Goal: Information Seeking & Learning: Understand process/instructions

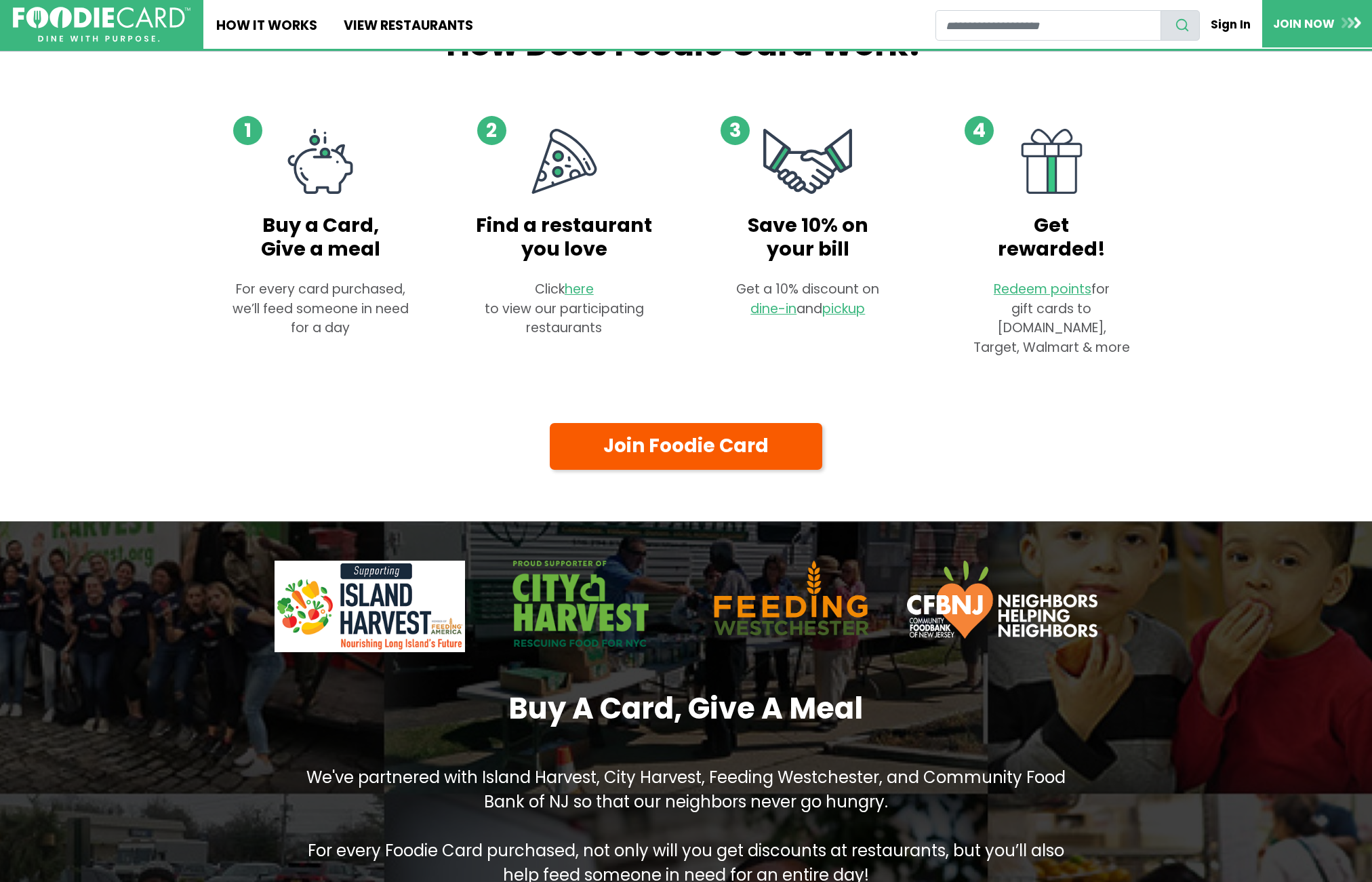
scroll to position [1469, 0]
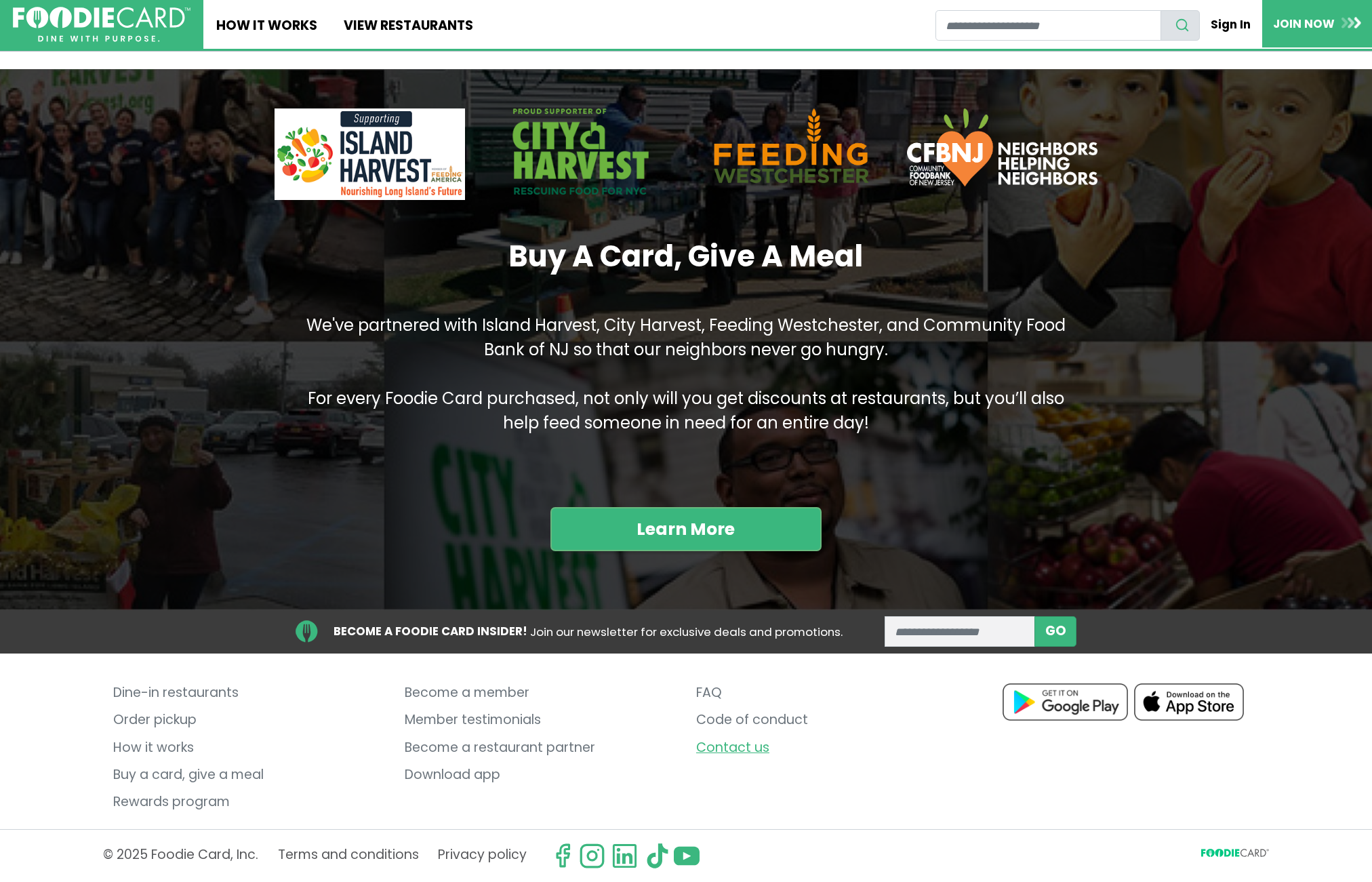
click at [712, 751] on link "Contact us" at bounding box center [831, 748] width 271 height 27
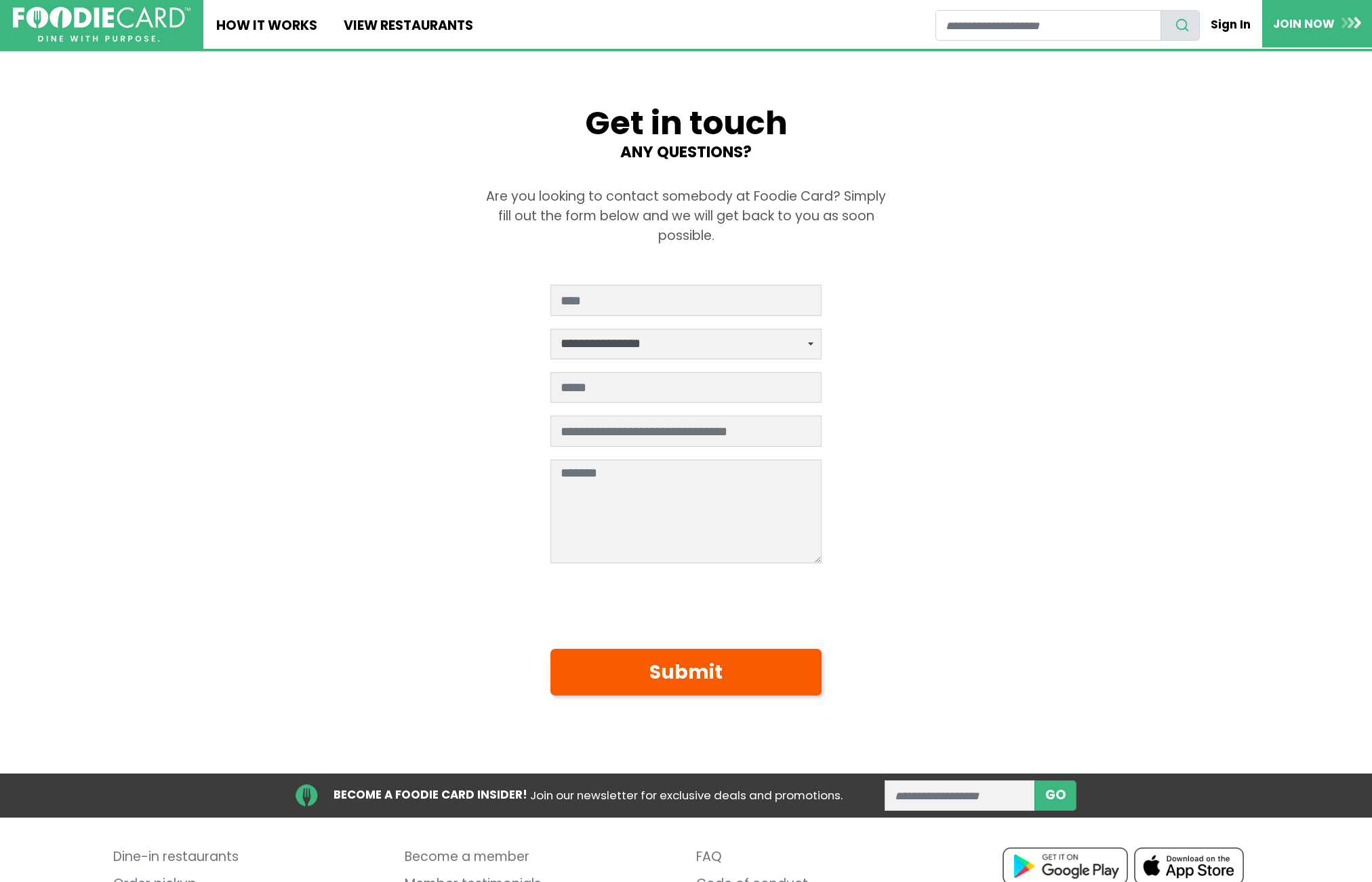
scroll to position [163, 0]
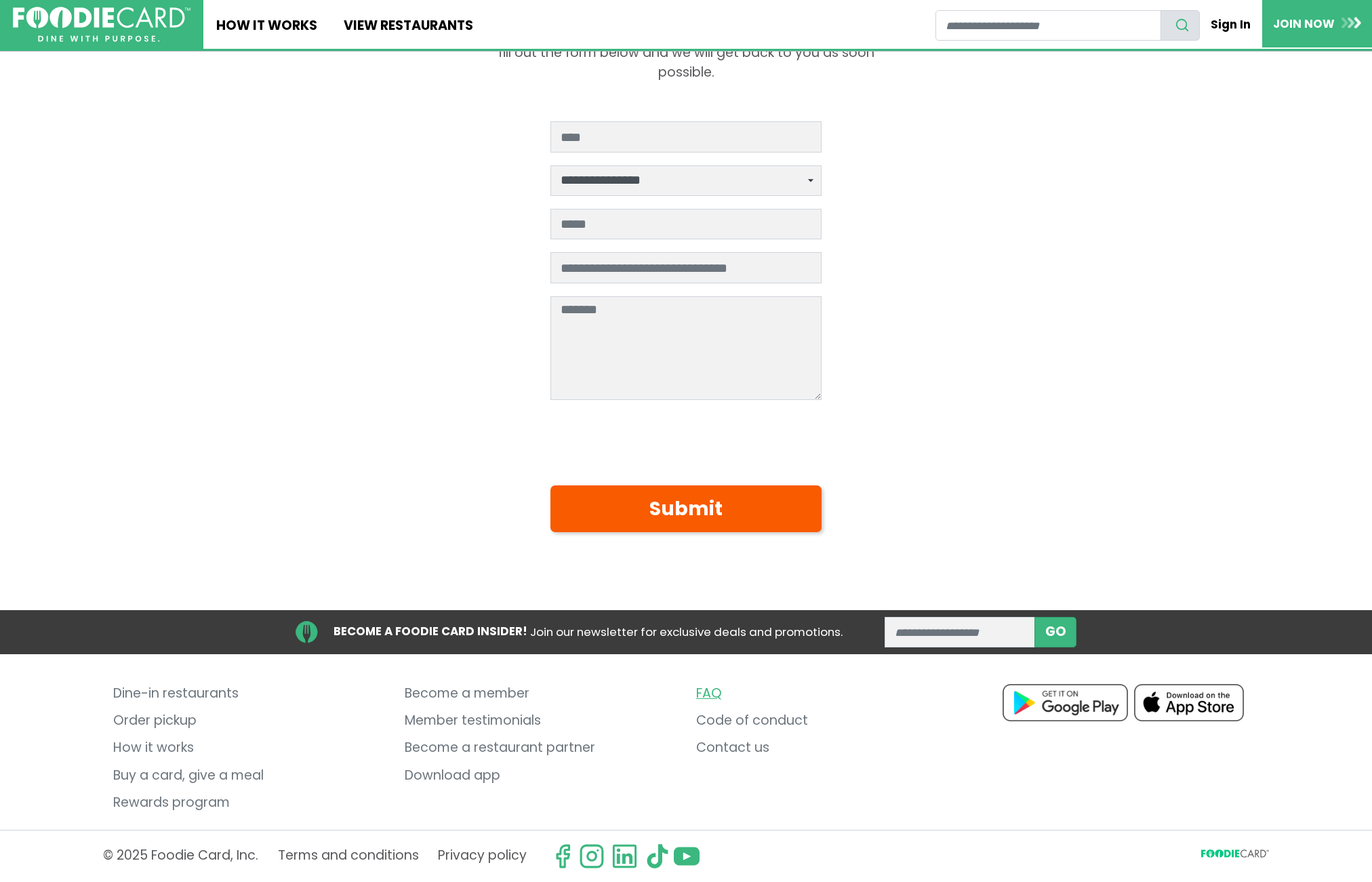
click at [707, 695] on link "FAQ" at bounding box center [831, 693] width 271 height 27
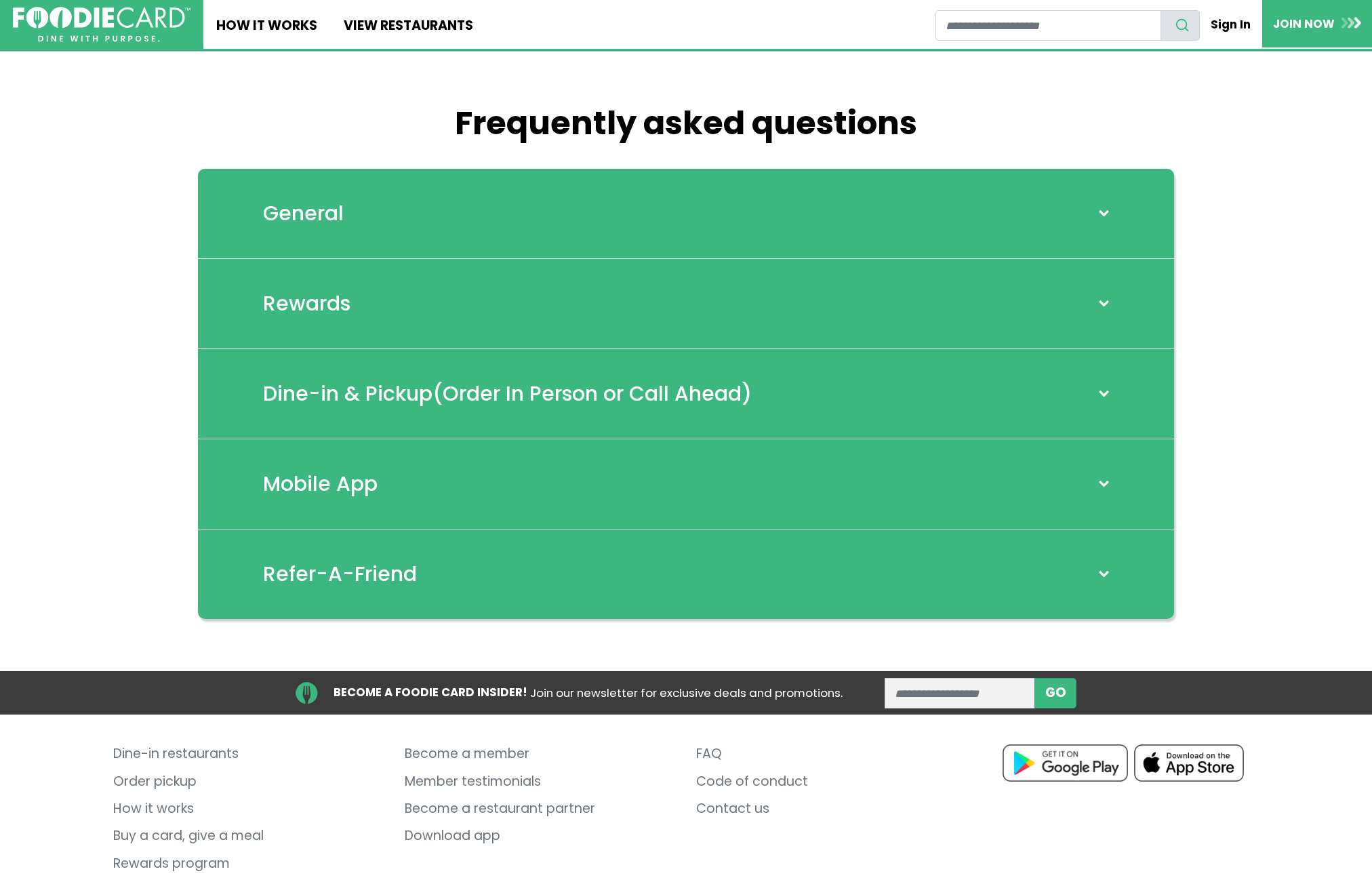
scroll to position [61, 0]
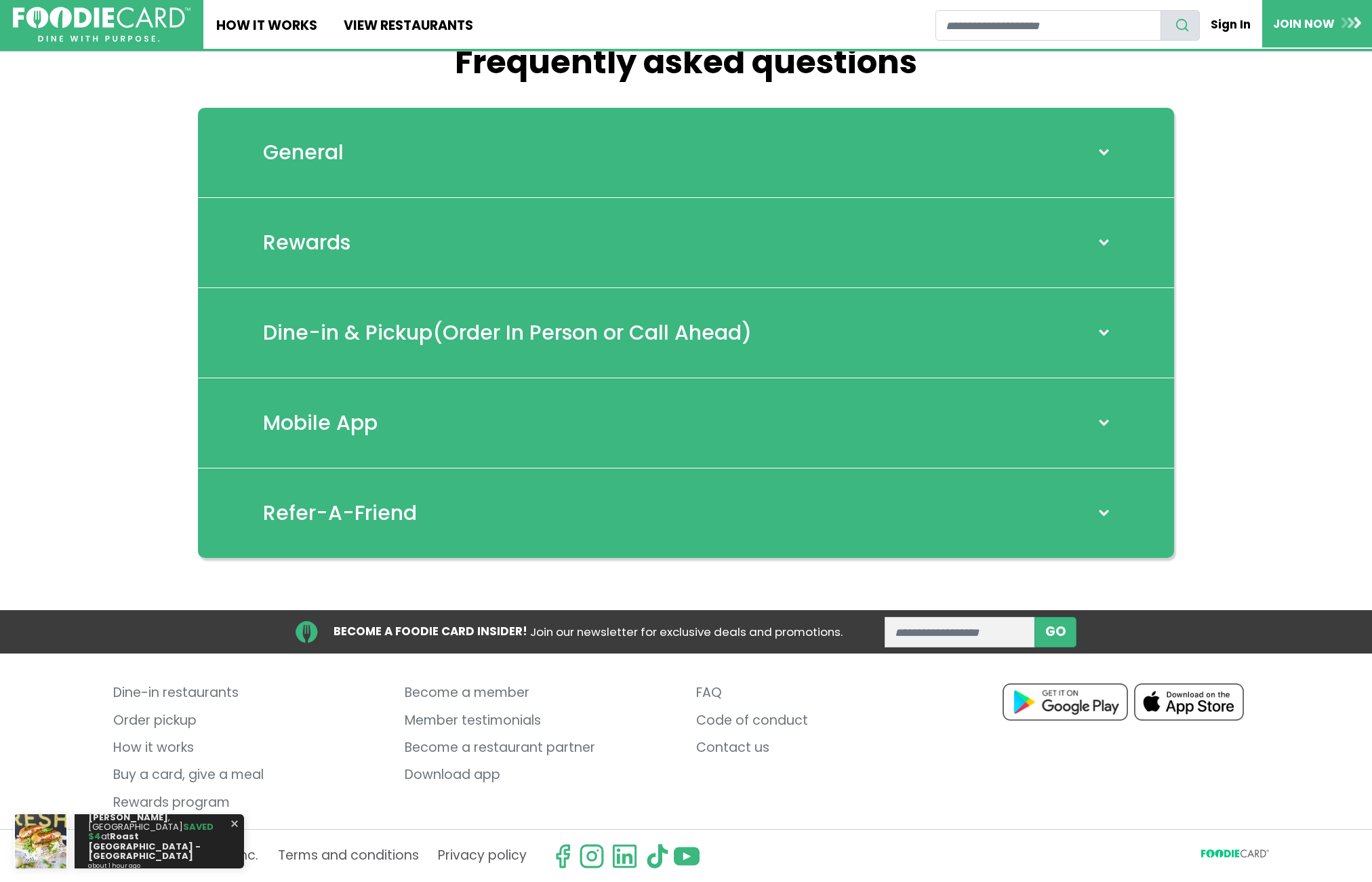
click at [548, 157] on div "General" at bounding box center [686, 152] width 976 height 90
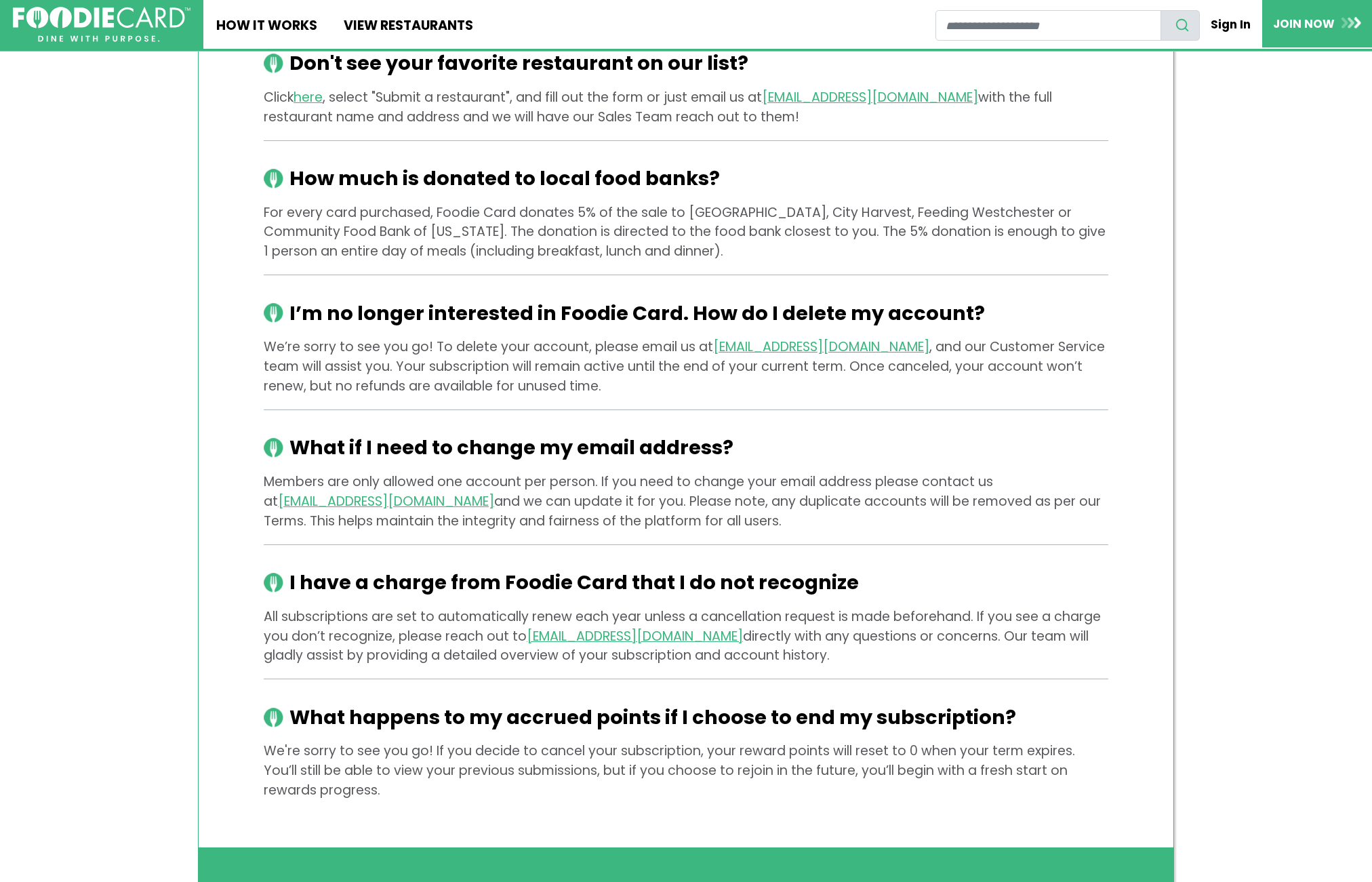
scroll to position [2433, 0]
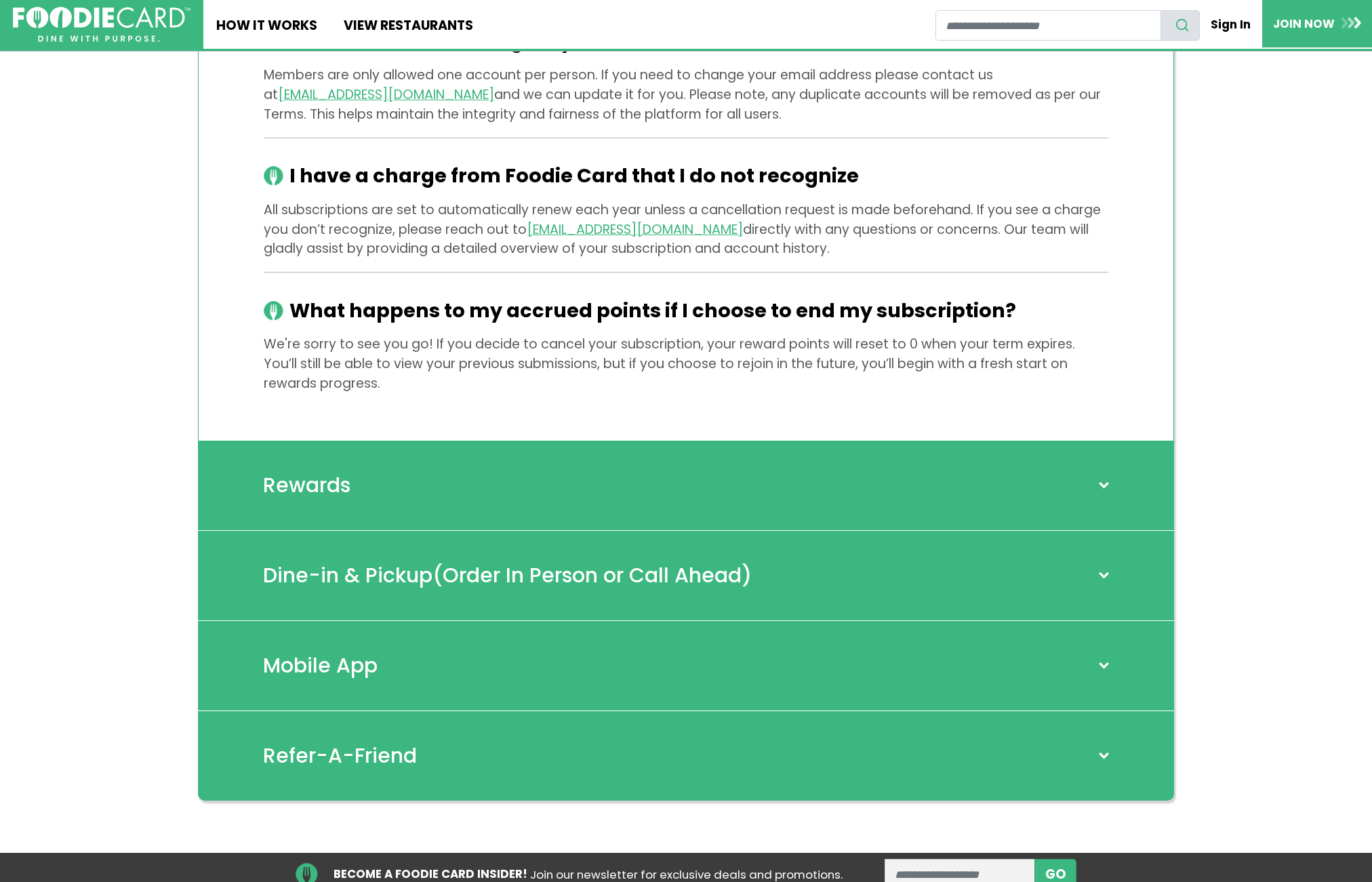
click at [365, 471] on div "Rewards" at bounding box center [686, 485] width 976 height 90
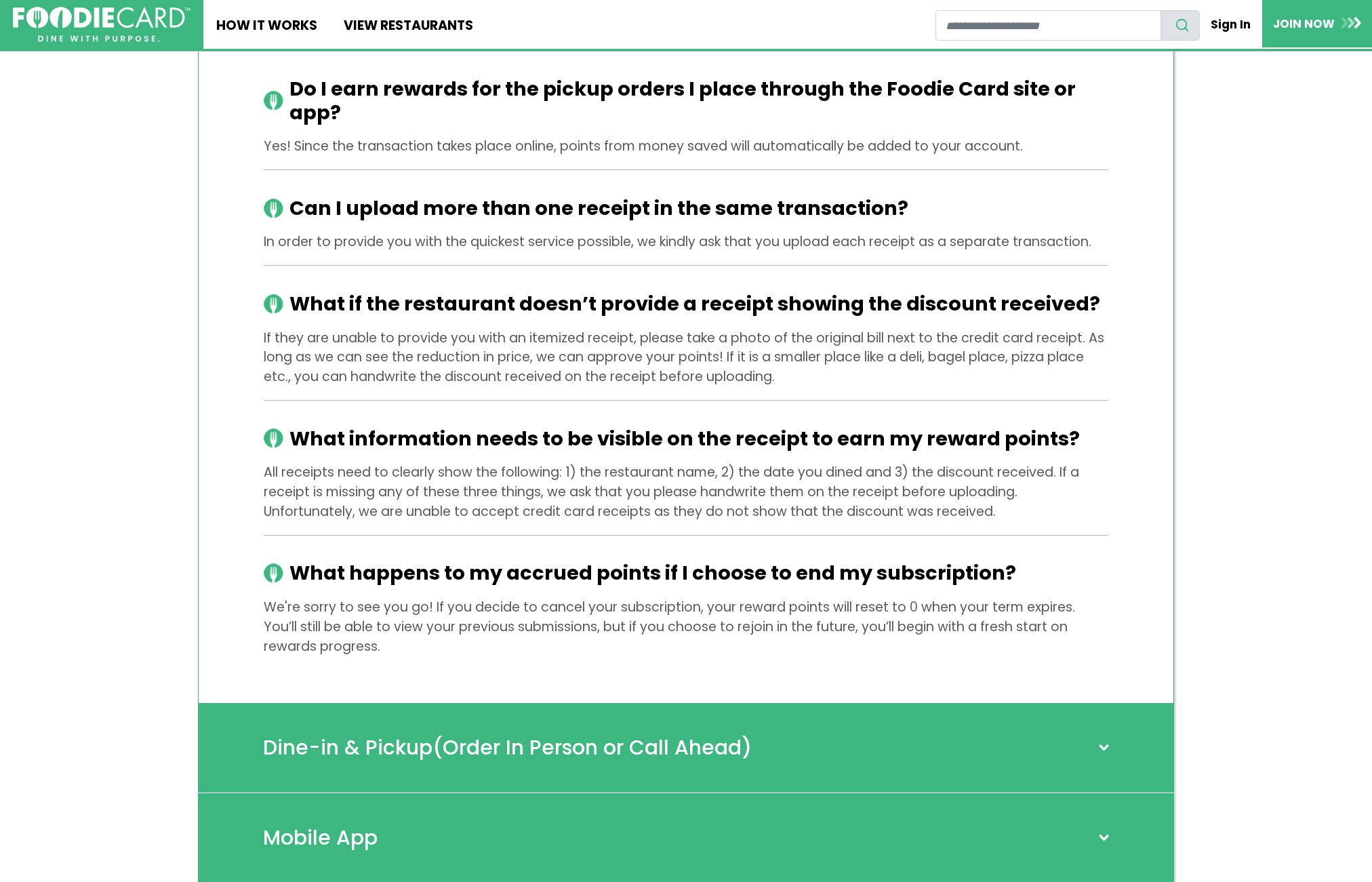
scroll to position [3857, 0]
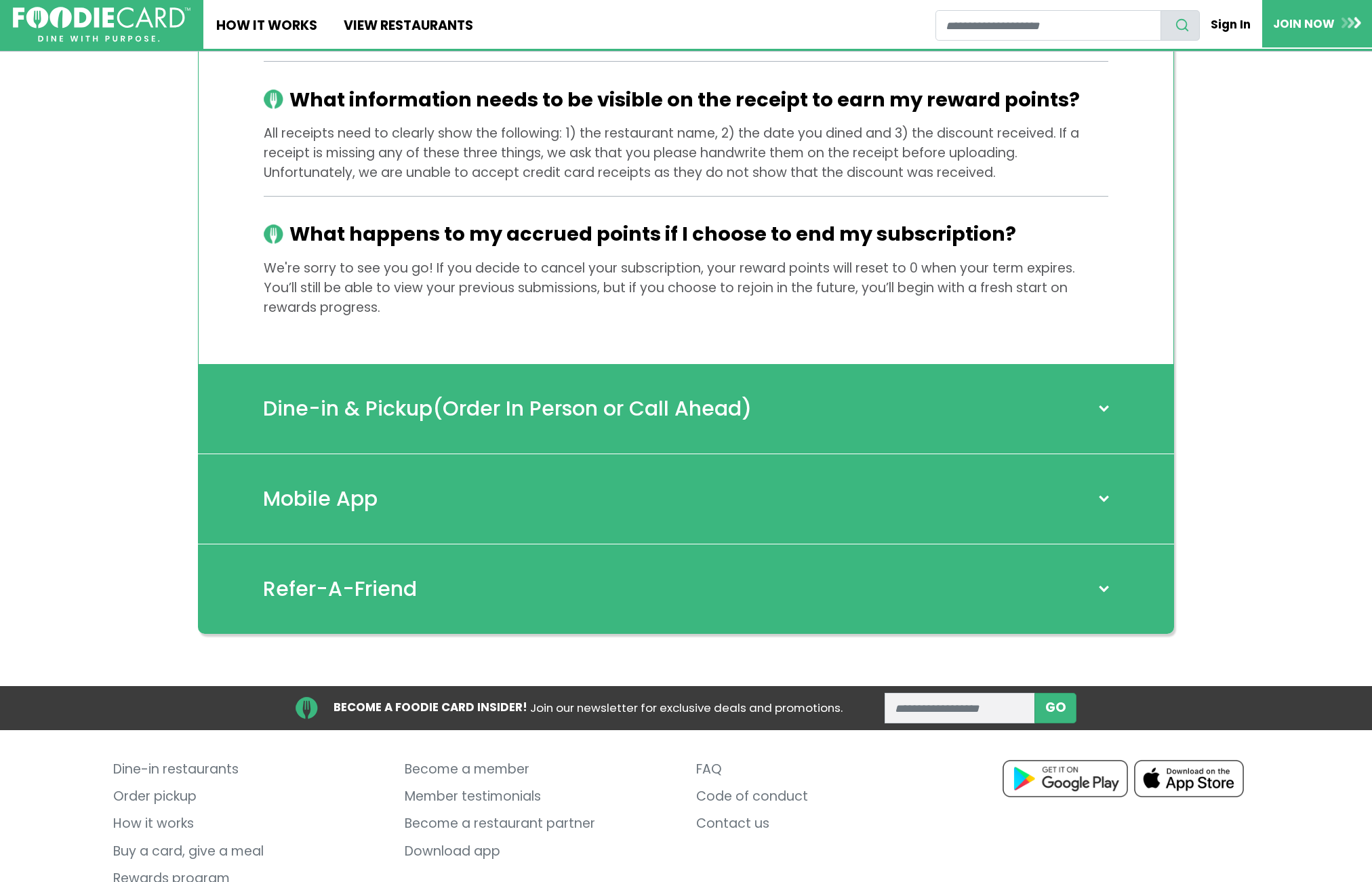
click at [1055, 388] on div "Dine-in & Pickup (Order In Person or Call Ahead)" at bounding box center [686, 409] width 976 height 90
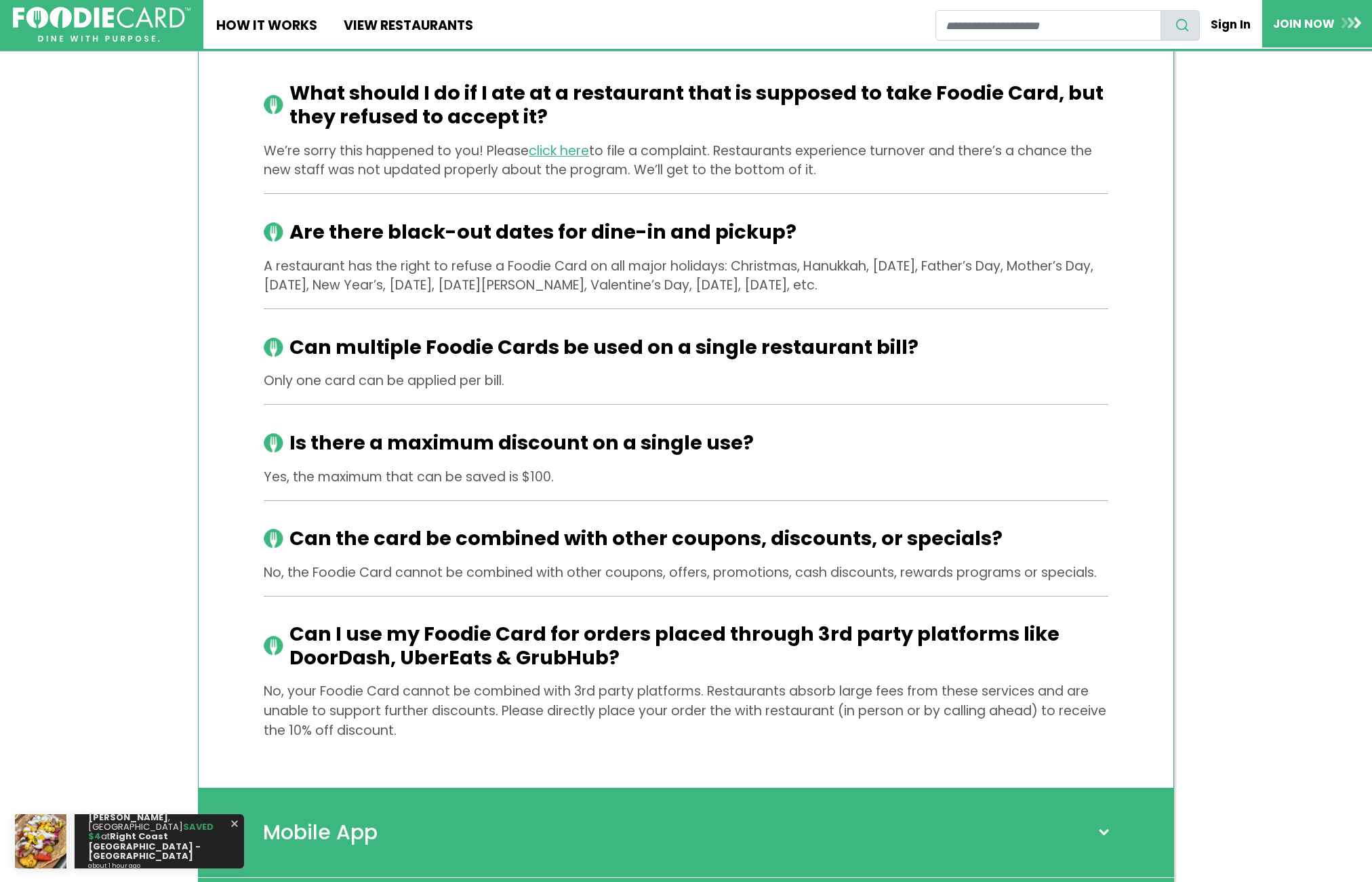
scroll to position [4653, 0]
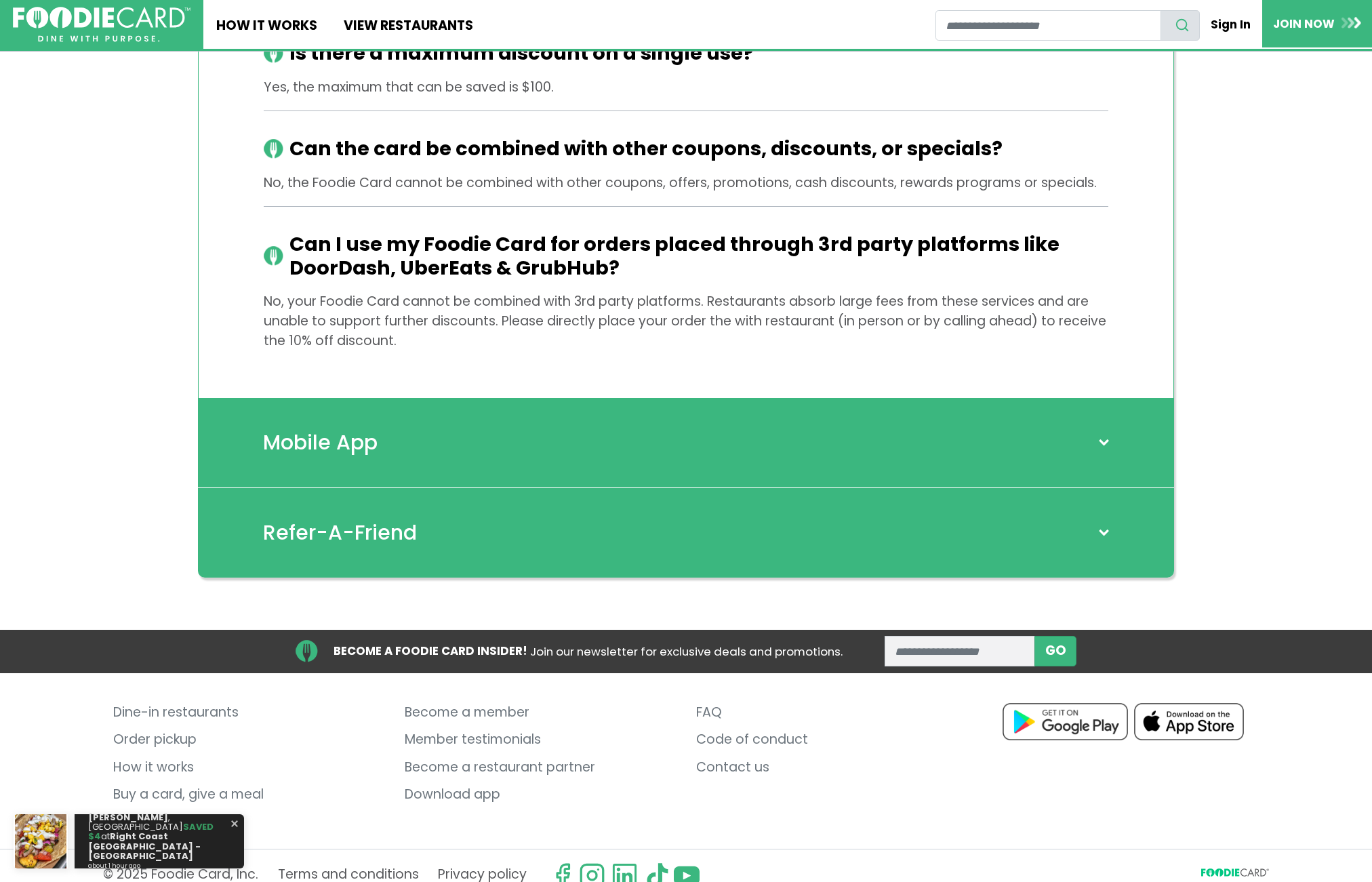
click at [681, 436] on div "Mobile App" at bounding box center [686, 442] width 976 height 90
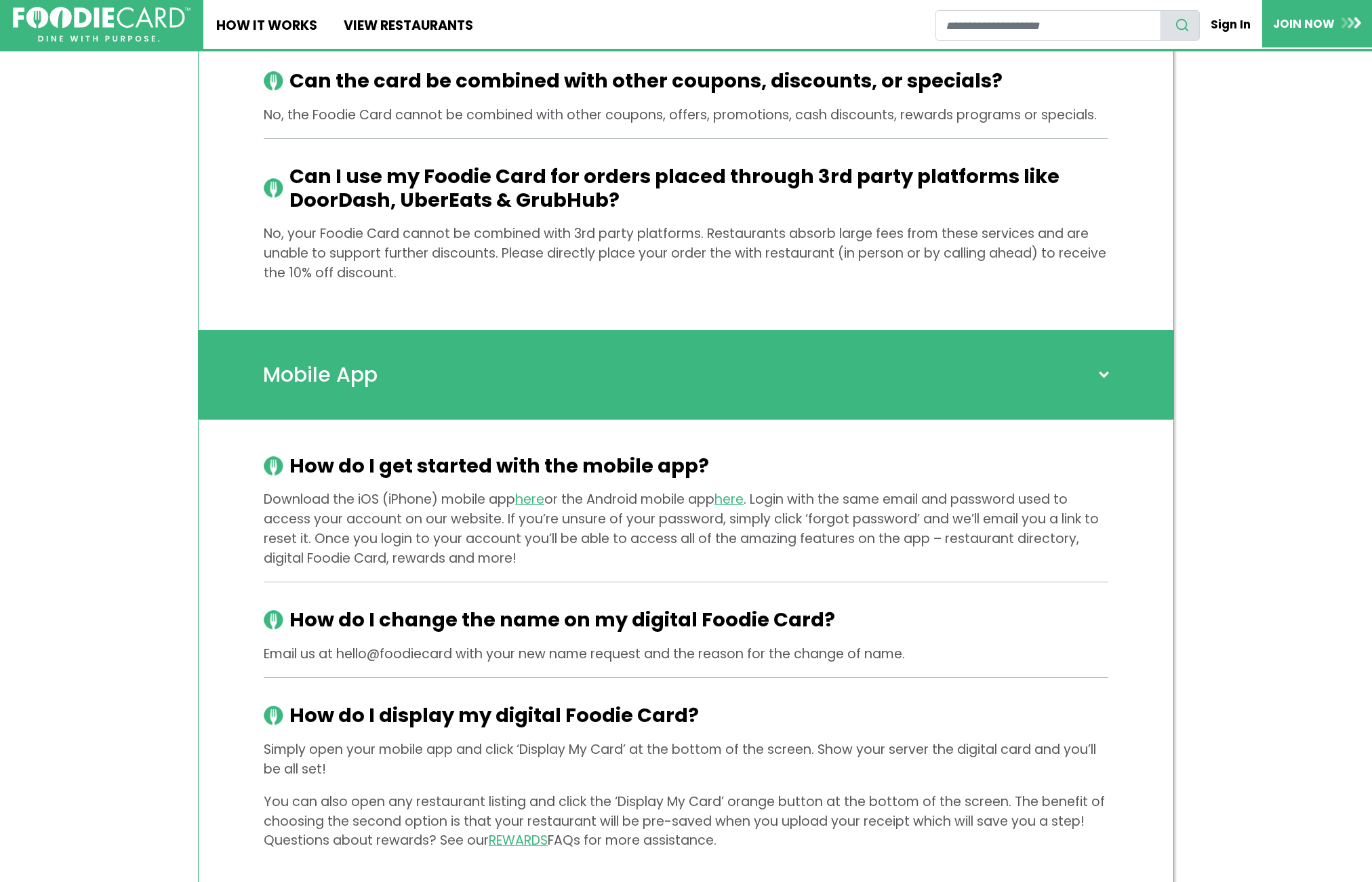
scroll to position [5128, 0]
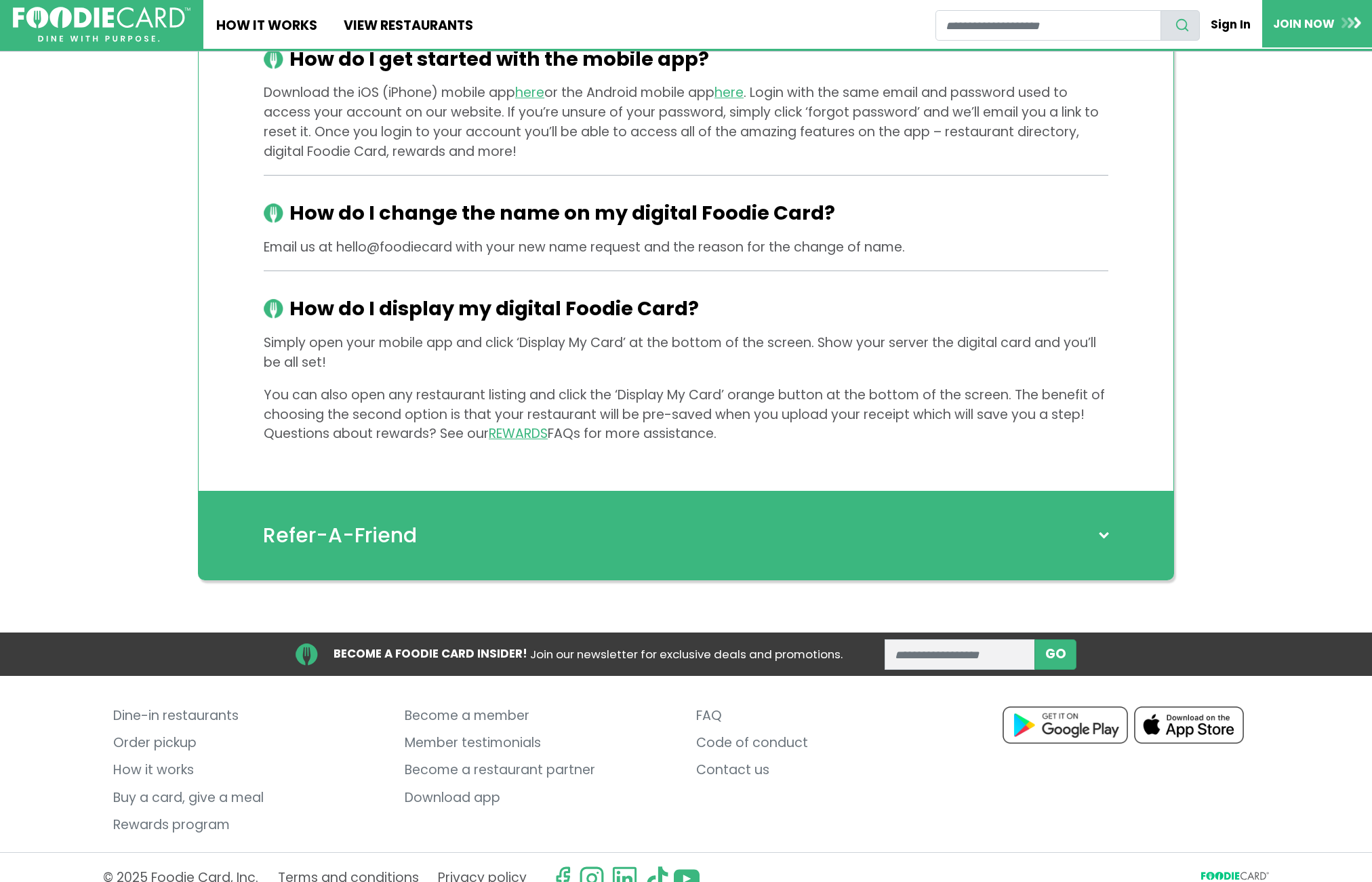
click at [656, 499] on div "Refer-A-Friend" at bounding box center [686, 536] width 976 height 90
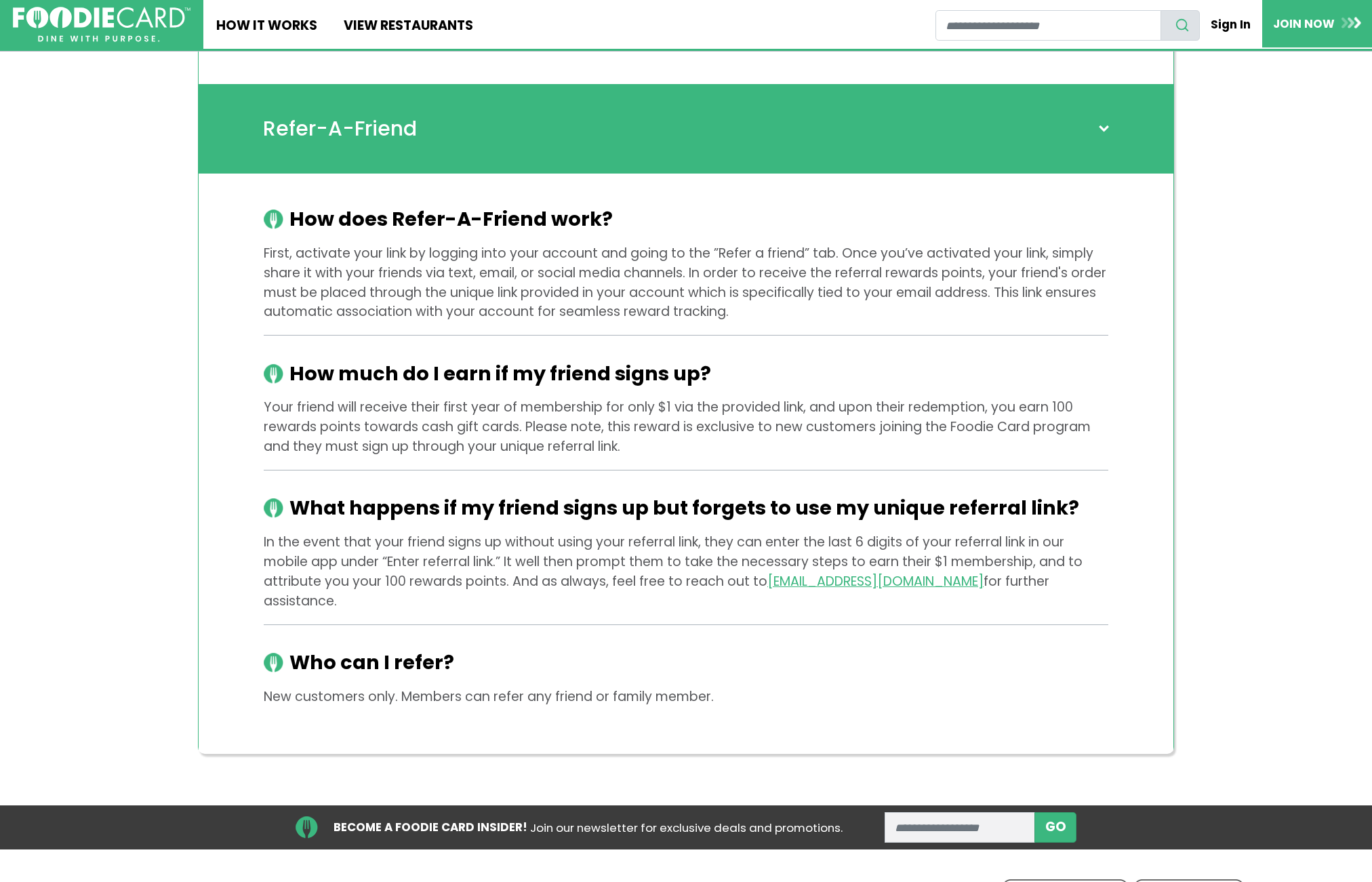
scroll to position [5691, 0]
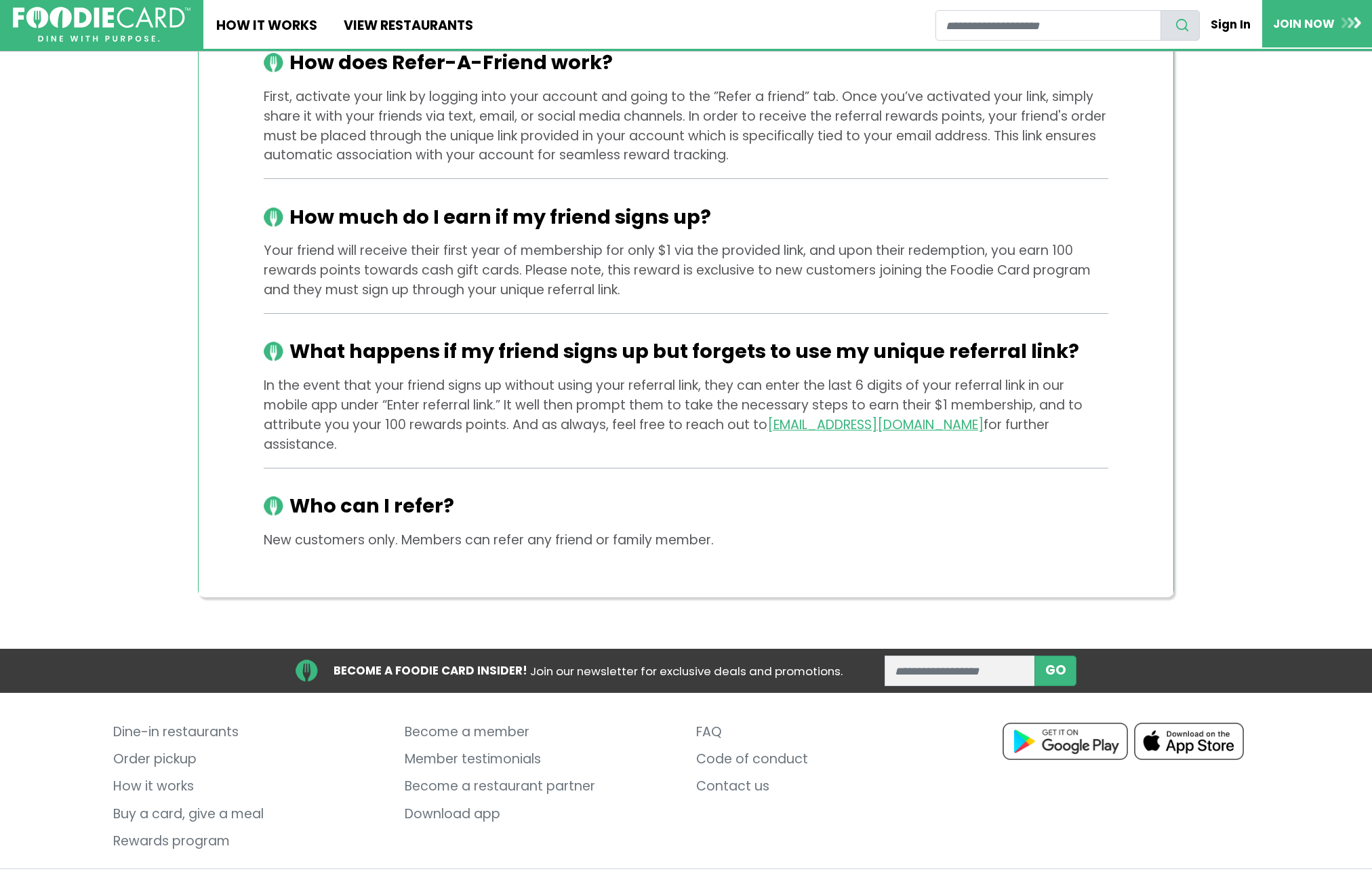
click at [345, 881] on link "Terms and conditions" at bounding box center [348, 895] width 141 height 26
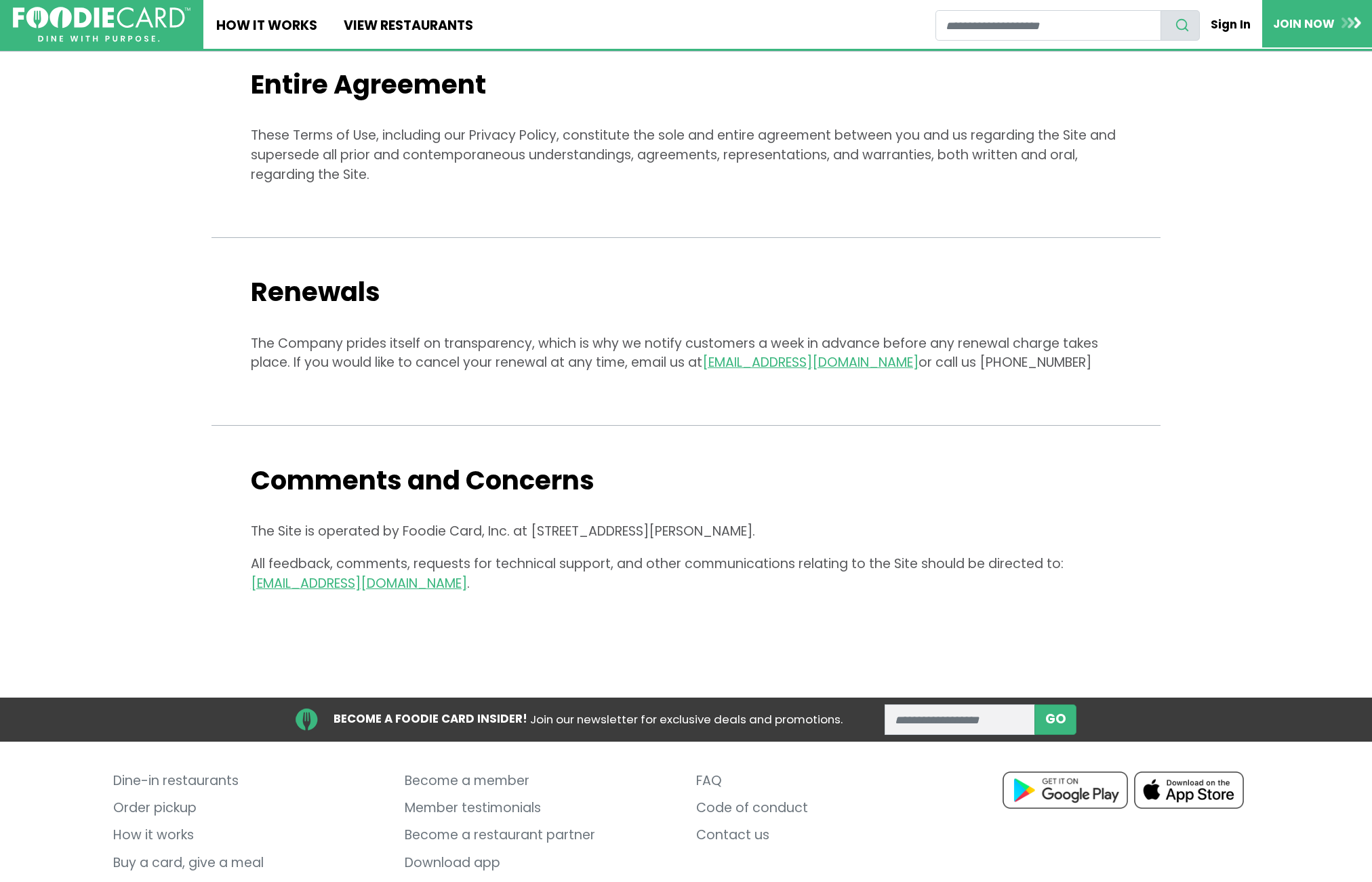
scroll to position [5665, 0]
